Goal: Task Accomplishment & Management: Manage account settings

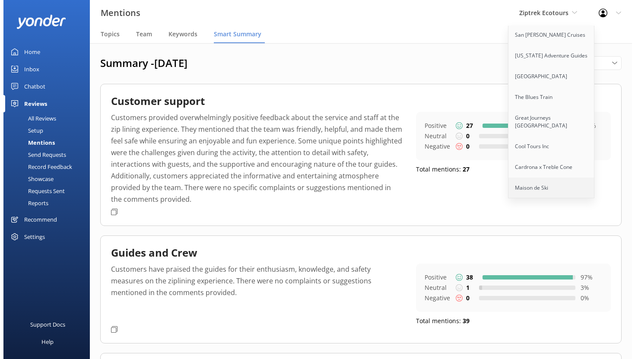
scroll to position [168, 0]
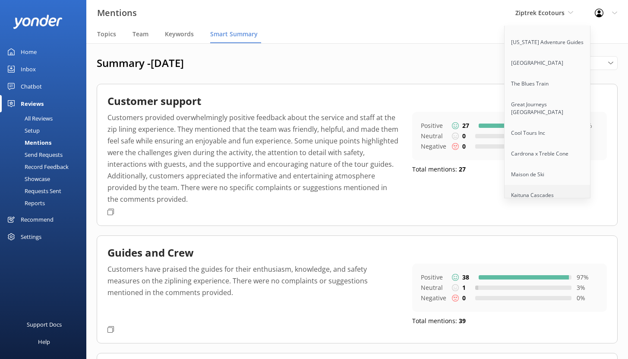
click at [533, 186] on link "Kaituna Cascades" at bounding box center [548, 195] width 86 height 21
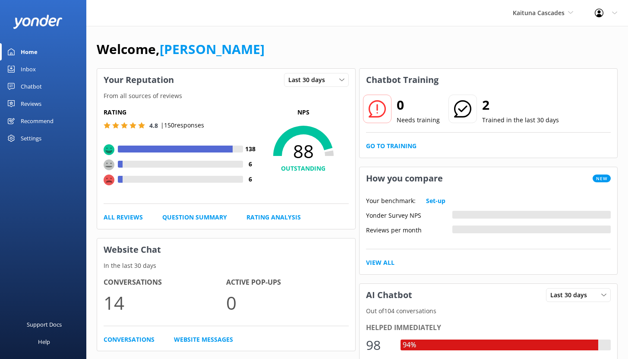
click at [33, 87] on div "Chatbot" at bounding box center [31, 86] width 21 height 17
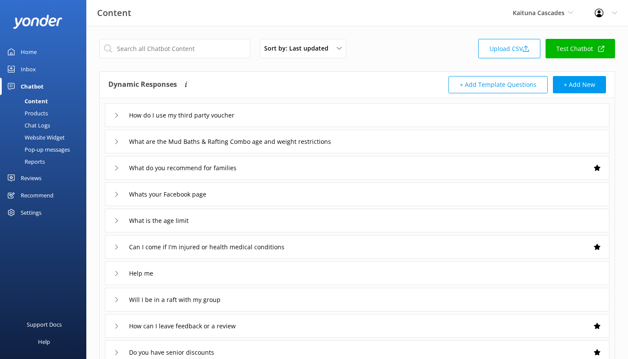
click at [33, 155] on div "Pop-up messages" at bounding box center [37, 149] width 65 height 12
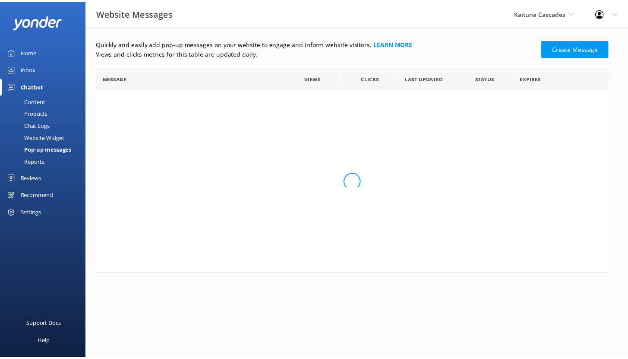
scroll to position [7, 7]
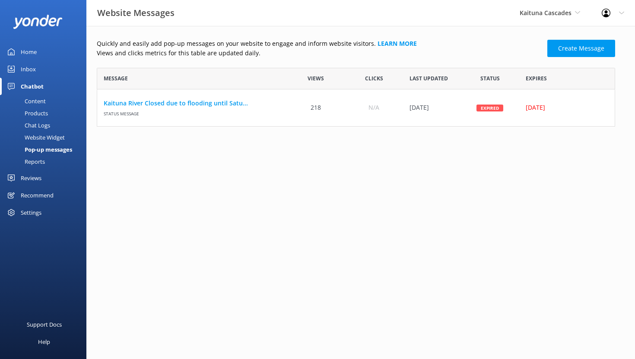
click at [33, 160] on div "Reports" at bounding box center [25, 161] width 40 height 12
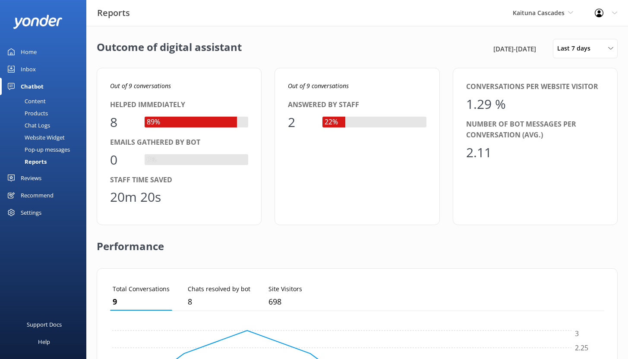
click at [53, 149] on div "Pop-up messages" at bounding box center [37, 149] width 65 height 12
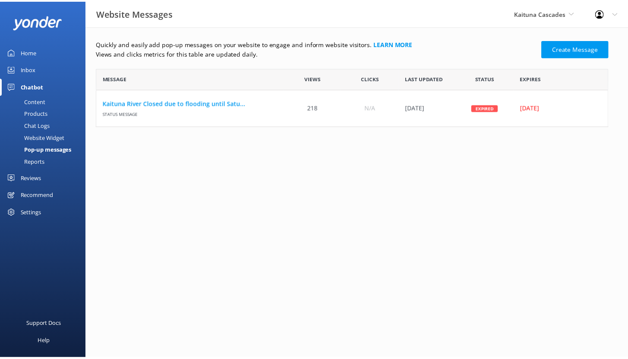
scroll to position [52, 512]
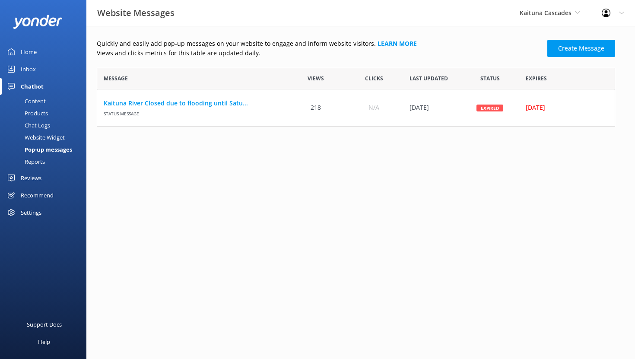
click at [53, 138] on div "Website Widget" at bounding box center [35, 137] width 60 height 12
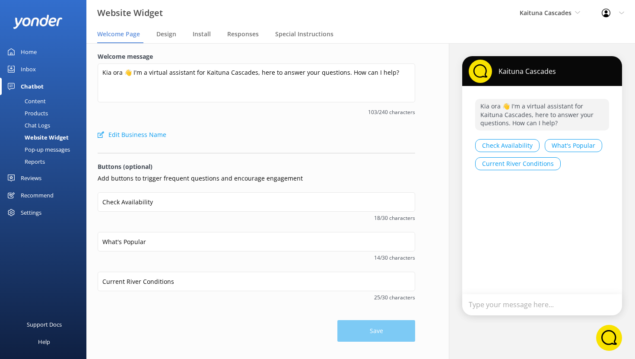
click at [40, 114] on div "Products" at bounding box center [26, 113] width 43 height 12
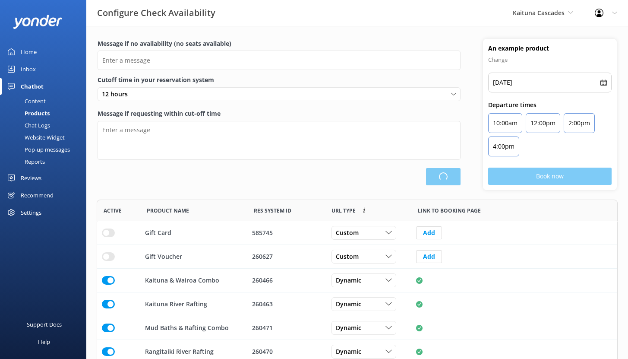
scroll to position [182, 515]
type input "There are no seats available, please check an alternative day"
type textarea "Our online booking system closes {hours} prior to departure. Please contact us …"
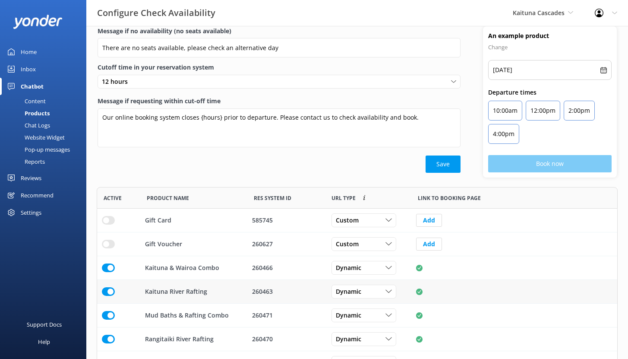
scroll to position [29, 0]
